Goal: Find contact information: Find contact information

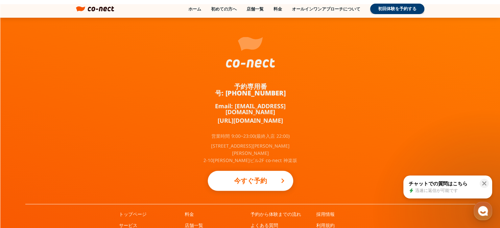
scroll to position [4336, 0]
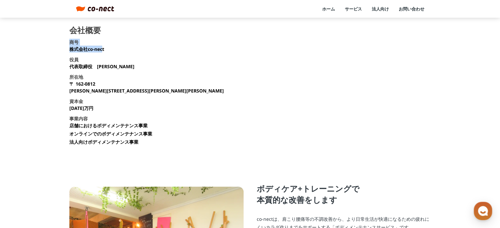
drag, startPoint x: 70, startPoint y: 45, endPoint x: 101, endPoint y: 48, distance: 31.4
click at [101, 48] on div "商号 株式会社co-nect" at bounding box center [86, 46] width 35 height 14
click at [110, 48] on section "会社概要 商号 株式会社co-nect 役員 代表取締役　中山 友貴 所在地 〒 162-0812 東京都新宿区西五軒町2-10 東松ビル2F 資本金 135…" at bounding box center [250, 88] width 362 height 124
drag, startPoint x: 109, startPoint y: 49, endPoint x: 69, endPoint y: 48, distance: 40.1
click at [69, 48] on section "会社概要 商号 株式会社co-nect 役員 代表取締役　中山 友貴 所在地 〒 162-0812 東京都新宿区西五軒町2-10 東松ビル2F 資本金 135…" at bounding box center [250, 88] width 362 height 124
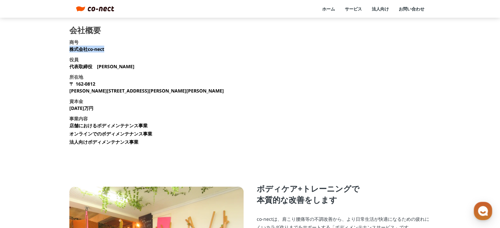
copy p "株式会社co-nect"
